Goal: Task Accomplishment & Management: Manage account settings

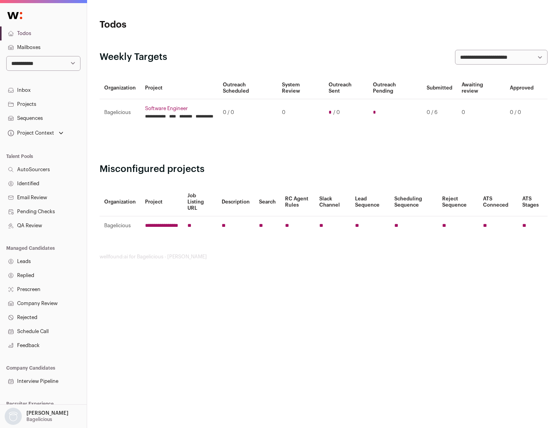
click at [43, 104] on link "Projects" at bounding box center [43, 104] width 87 height 14
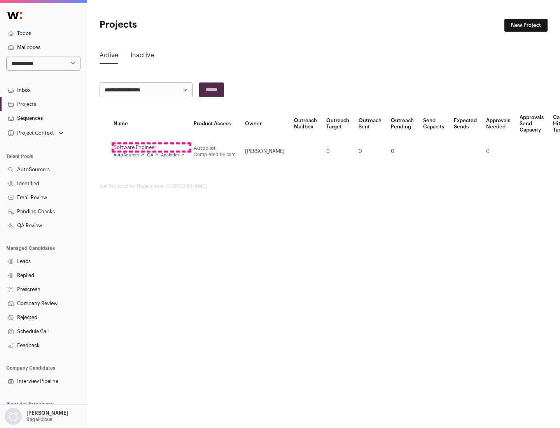
click at [151, 147] on link "Software Engineer" at bounding box center [149, 147] width 71 height 6
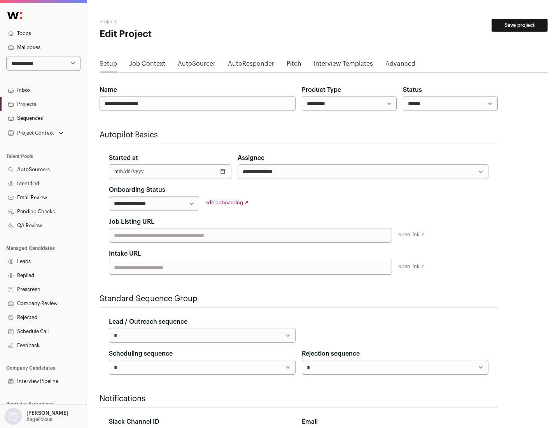
click at [519, 25] on button "Save project" at bounding box center [519, 25] width 56 height 13
